Goal: Information Seeking & Learning: Find specific fact

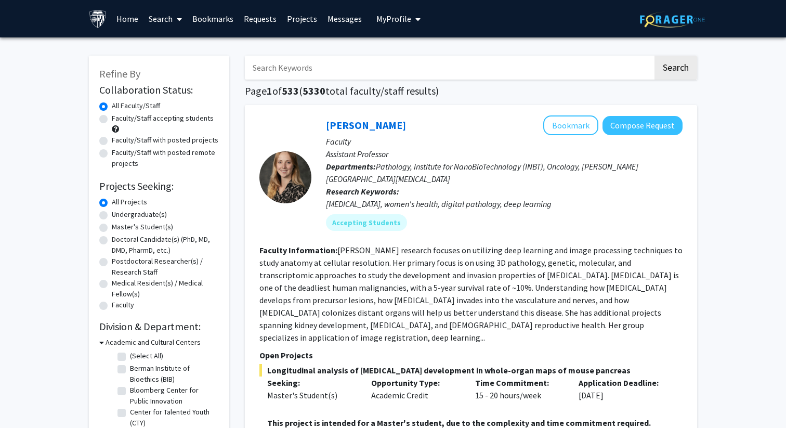
click at [272, 69] on input "Search Keywords" at bounding box center [449, 68] width 408 height 24
type input "heart"
click at [655, 56] on button "Search" at bounding box center [676, 68] width 43 height 24
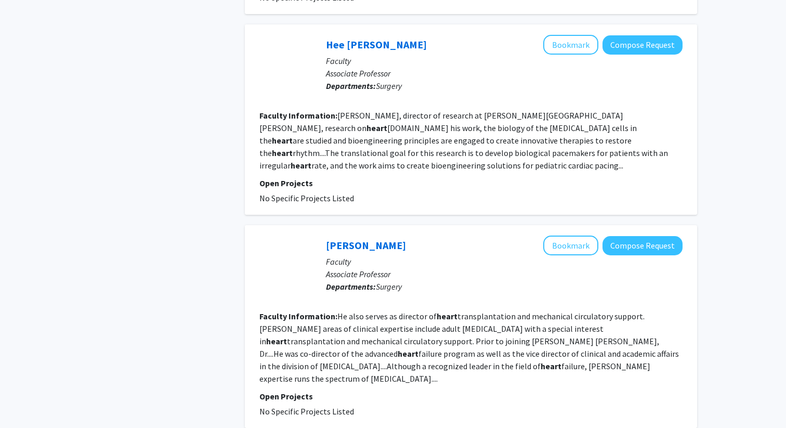
scroll to position [1813, 0]
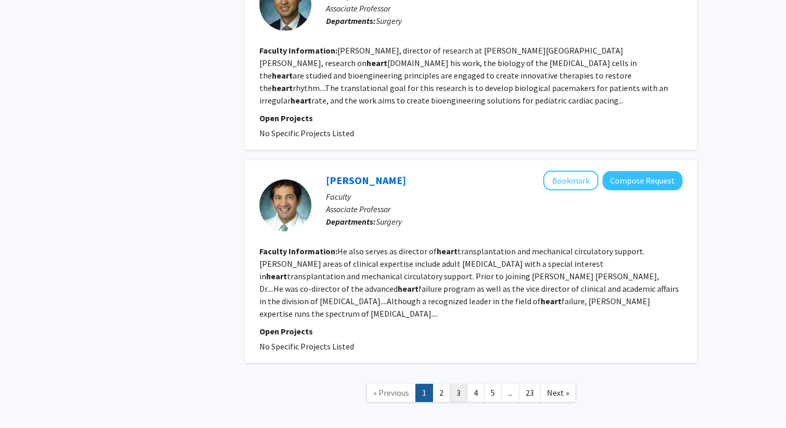
click at [459, 384] on link "3" at bounding box center [459, 393] width 18 height 18
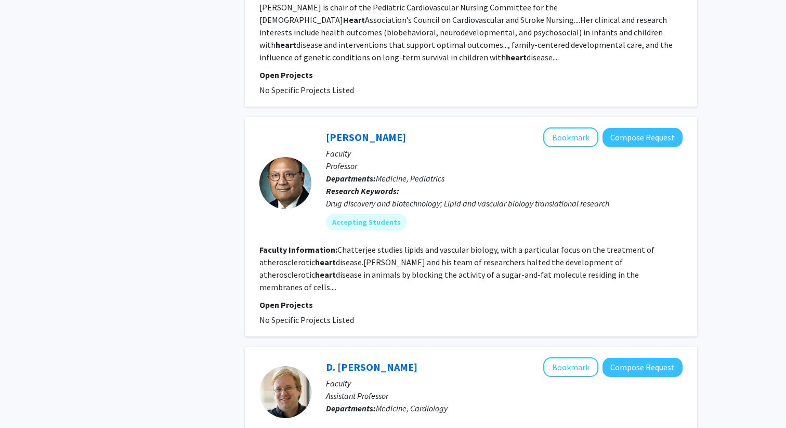
scroll to position [632, 0]
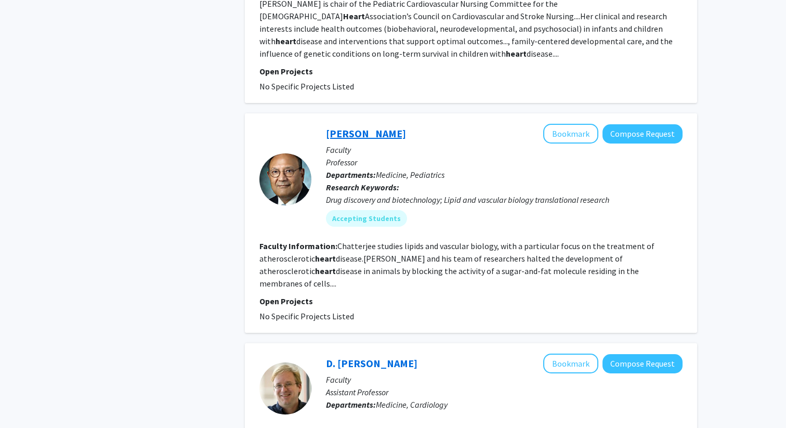
click at [398, 137] on link "[PERSON_NAME]" at bounding box center [366, 133] width 80 height 13
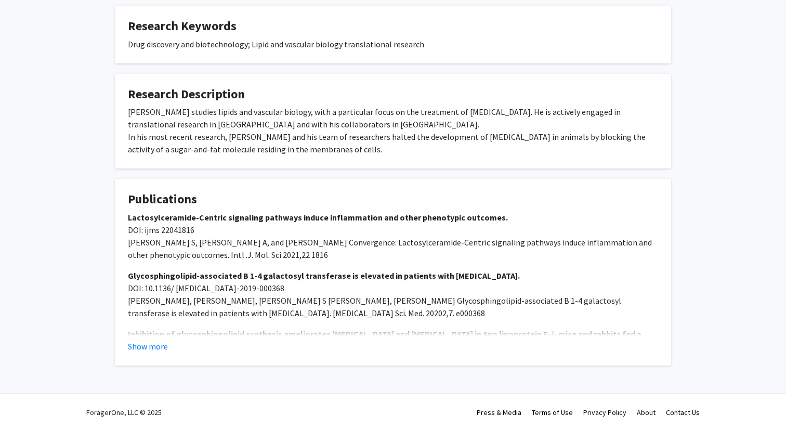
scroll to position [383, 0]
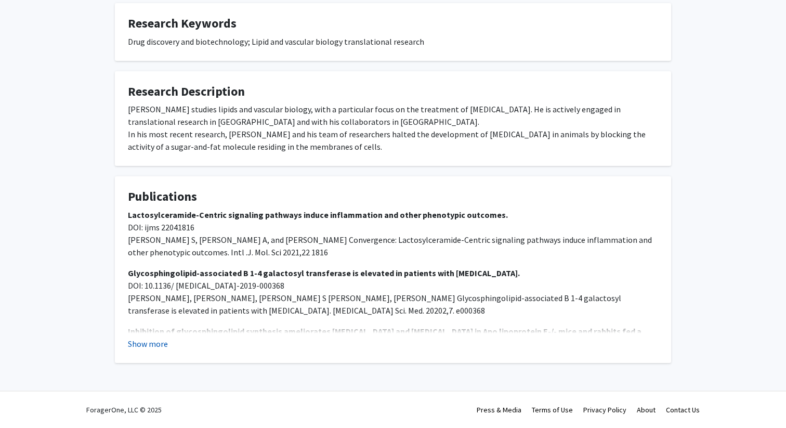
click at [147, 346] on button "Show more" at bounding box center [148, 343] width 40 height 12
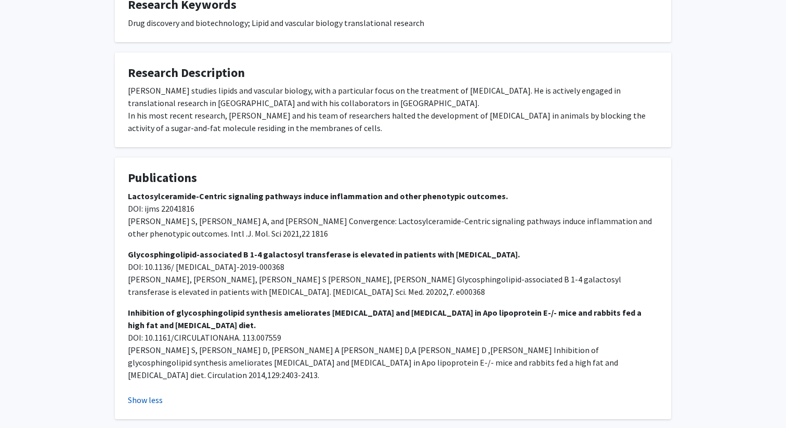
scroll to position [400, 0]
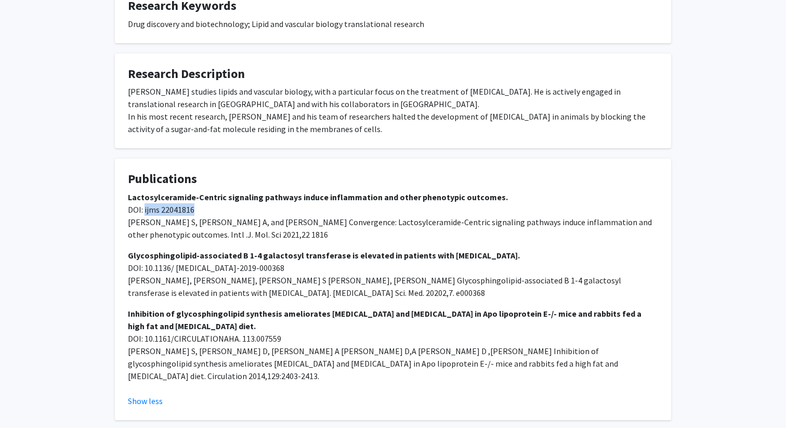
drag, startPoint x: 144, startPoint y: 211, endPoint x: 215, endPoint y: 209, distance: 70.7
click at [215, 209] on p "Lactosylceramide-Centric signaling pathways induce inflammation and other pheno…" at bounding box center [393, 216] width 530 height 50
copy span "ijms 22041816"
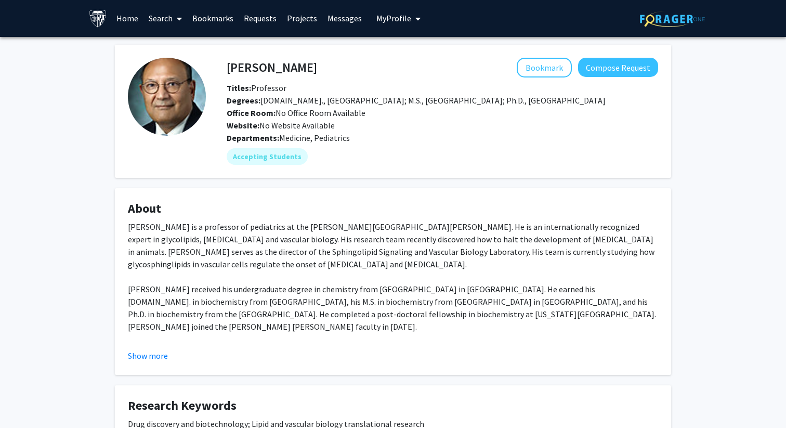
scroll to position [6, 0]
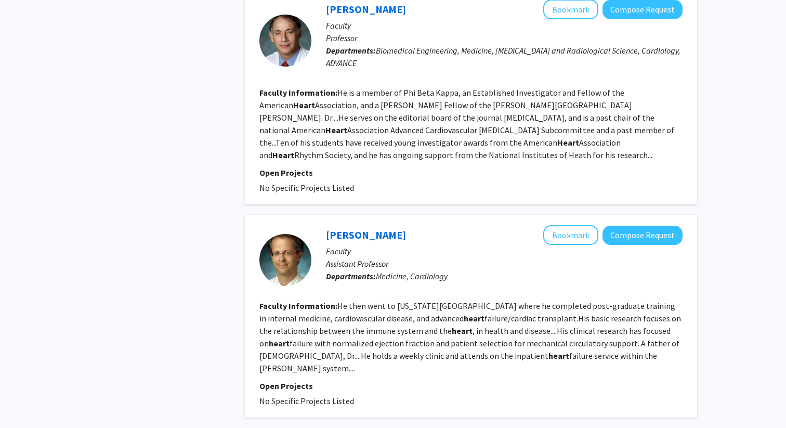
scroll to position [1893, 0]
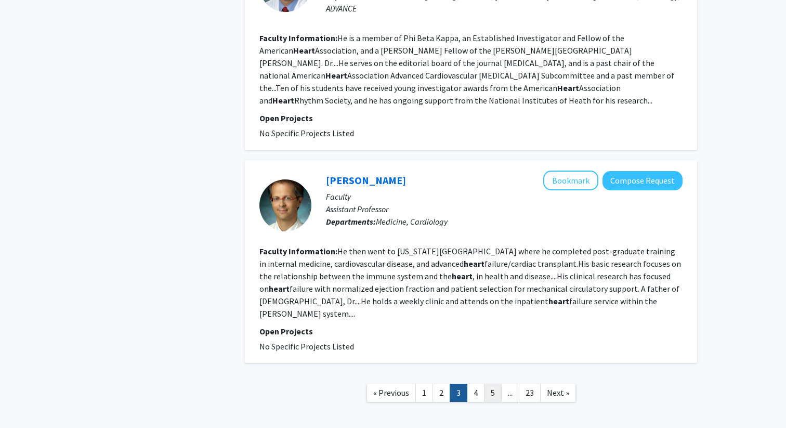
click at [493, 384] on link "5" at bounding box center [493, 393] width 18 height 18
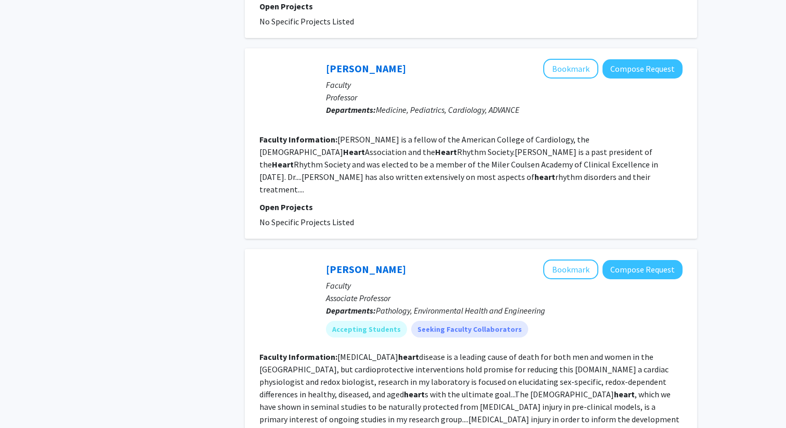
scroll to position [711, 0]
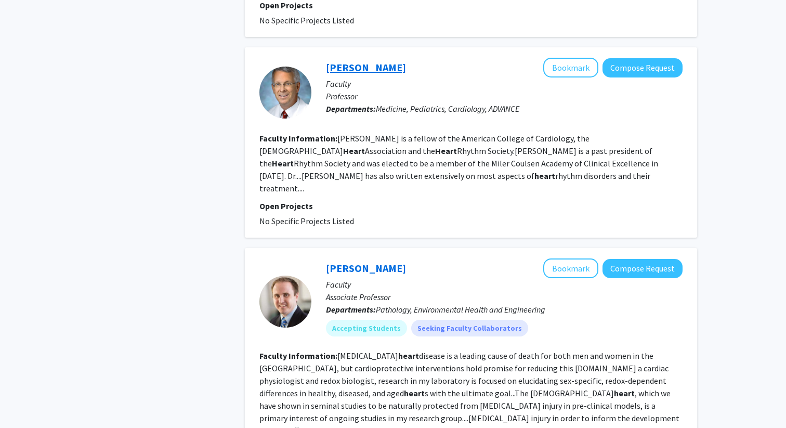
click at [371, 61] on link "[PERSON_NAME]" at bounding box center [366, 67] width 80 height 13
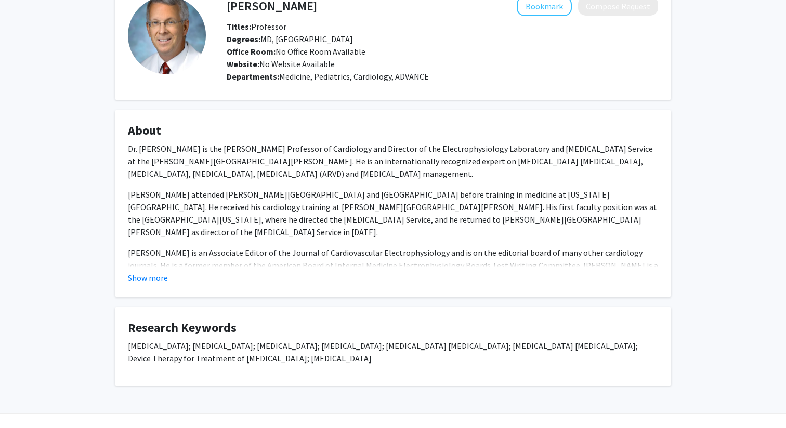
scroll to position [84, 0]
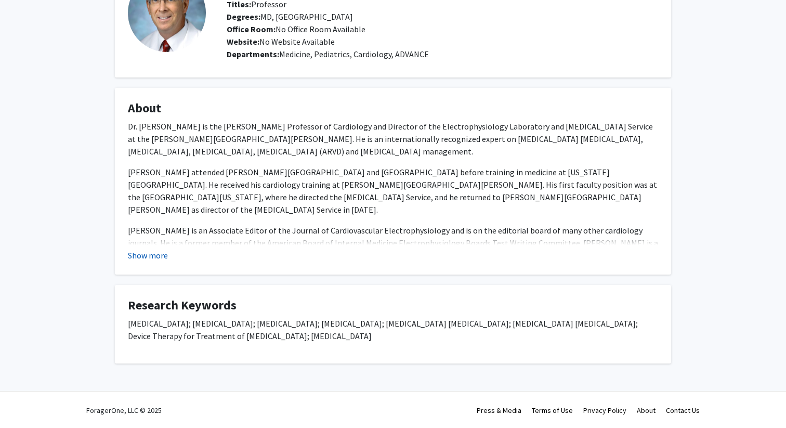
click at [160, 254] on button "Show more" at bounding box center [148, 255] width 40 height 12
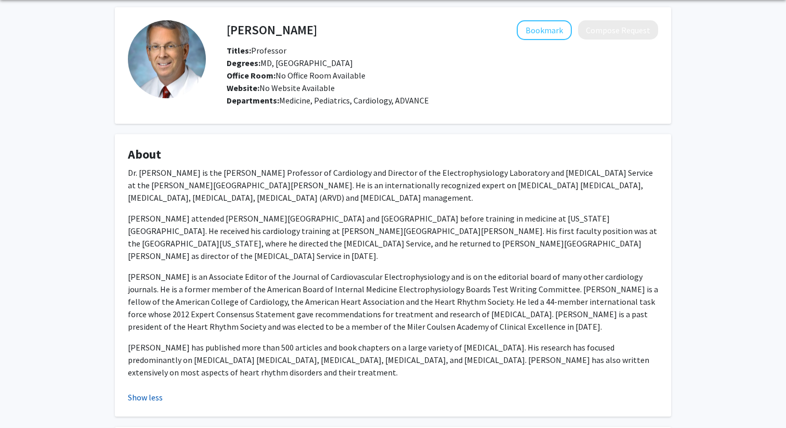
scroll to position [0, 0]
